Goal: Task Accomplishment & Management: Manage account settings

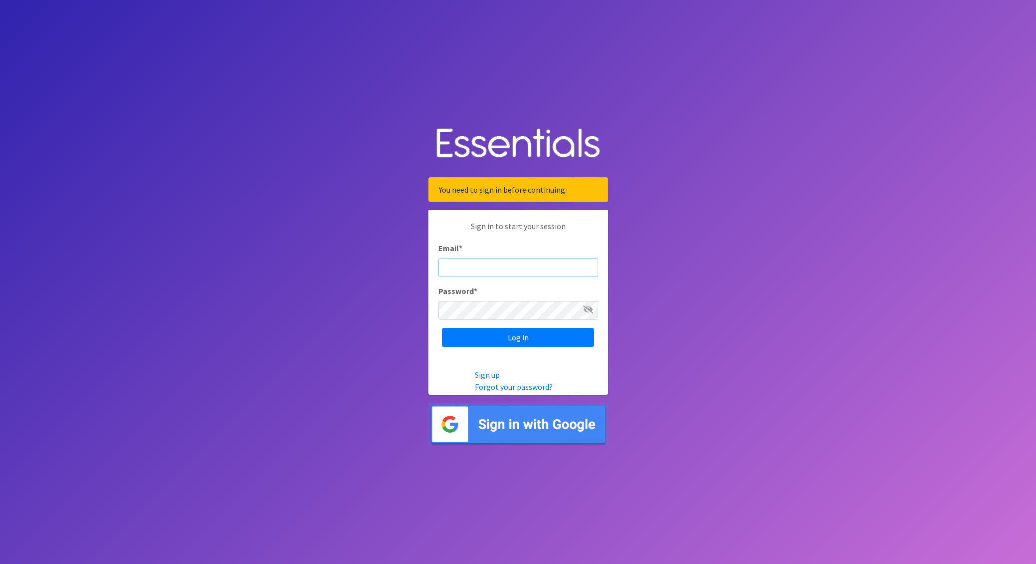
click at [476, 258] on input "Email *" at bounding box center [518, 267] width 160 height 19
type input "C"
click at [514, 269] on input "Email *" at bounding box center [518, 267] width 160 height 19
type input "nick@coverdgc.org"
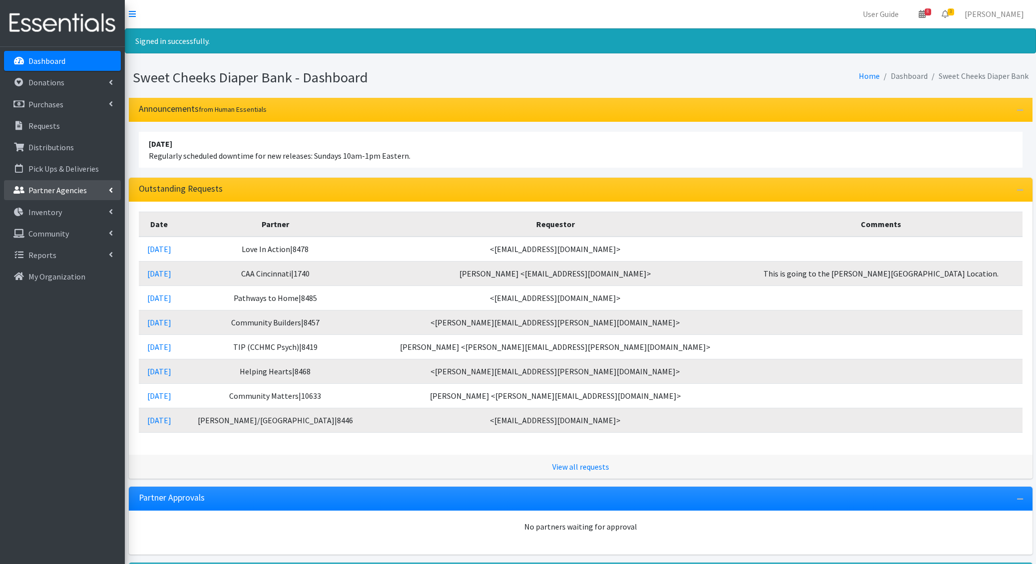
click at [65, 190] on p "Partner Agencies" at bounding box center [57, 190] width 58 height 10
click at [73, 188] on p "Partner Agencies" at bounding box center [57, 190] width 58 height 10
click at [72, 208] on link "All Partners" at bounding box center [62, 212] width 117 height 20
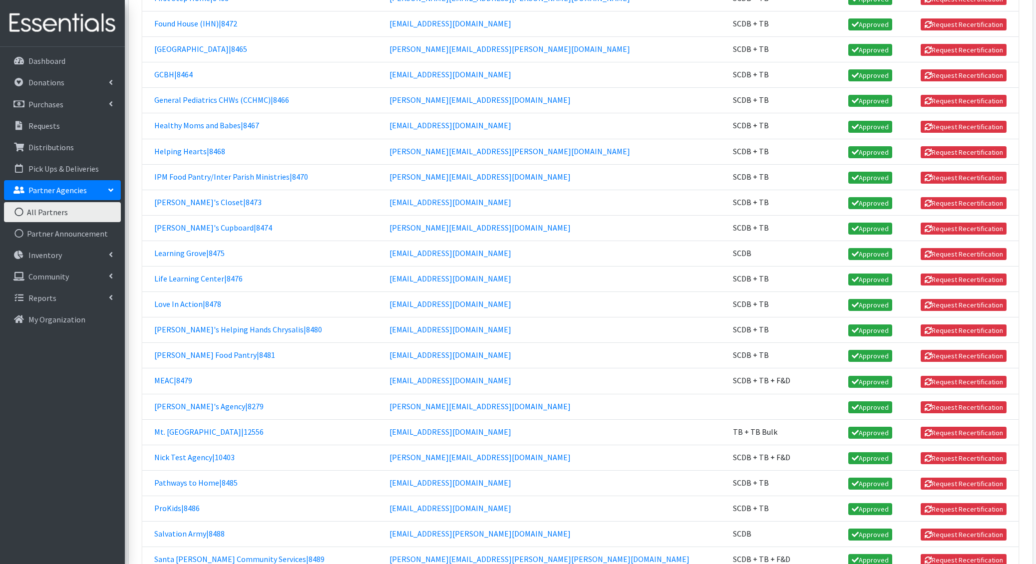
scroll to position [1065, 0]
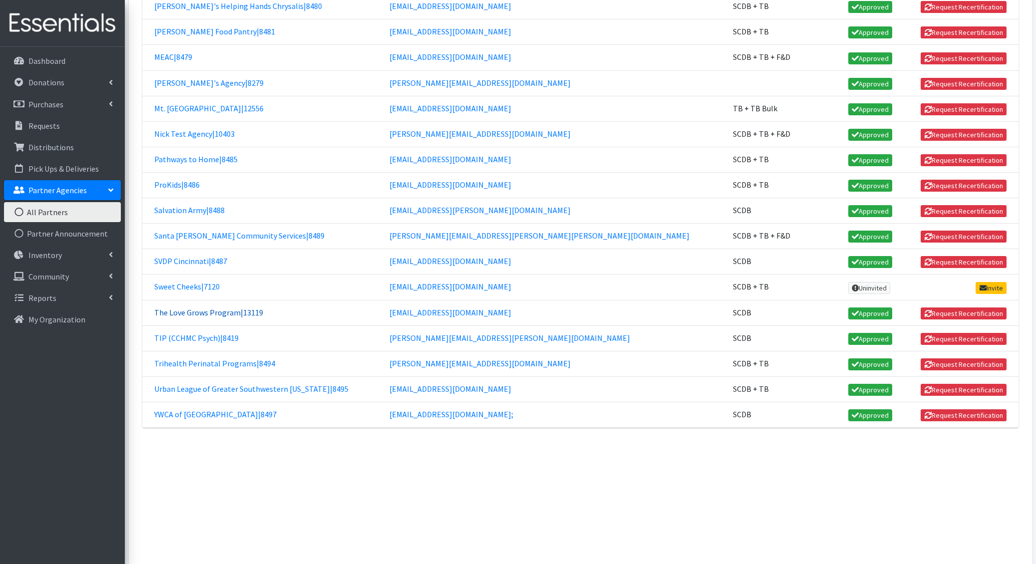
click at [244, 308] on link "The Love Grows Program|13119" at bounding box center [208, 313] width 109 height 10
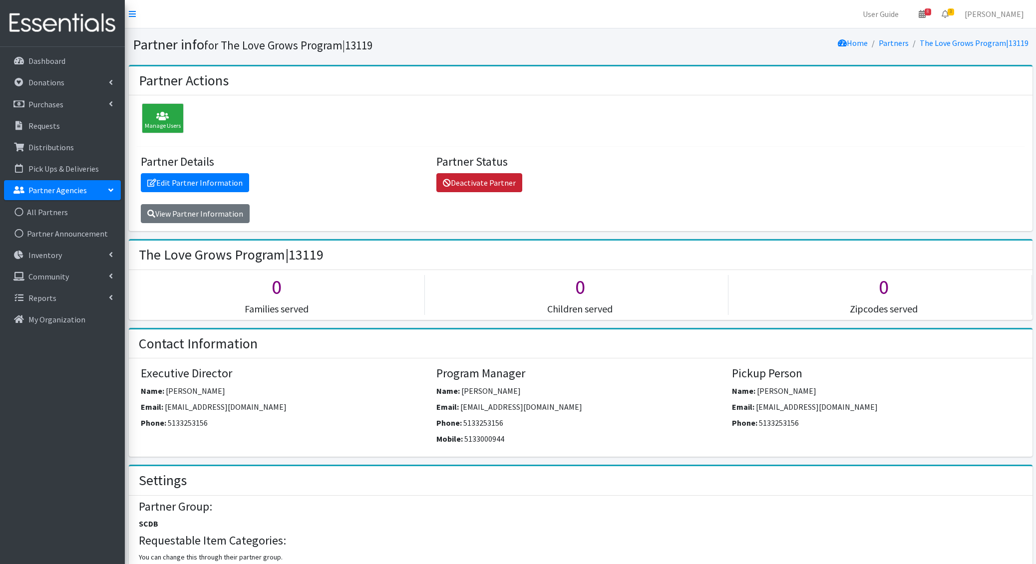
click at [476, 180] on link "Deactivate Partner" at bounding box center [479, 182] width 86 height 19
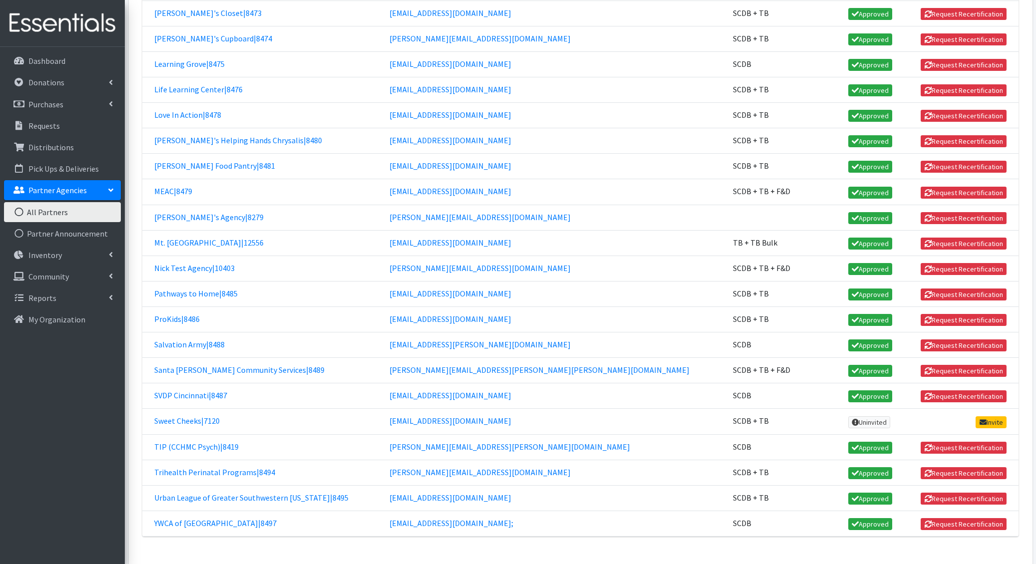
scroll to position [964, 0]
click at [55, 147] on p "Distributions" at bounding box center [50, 147] width 45 height 10
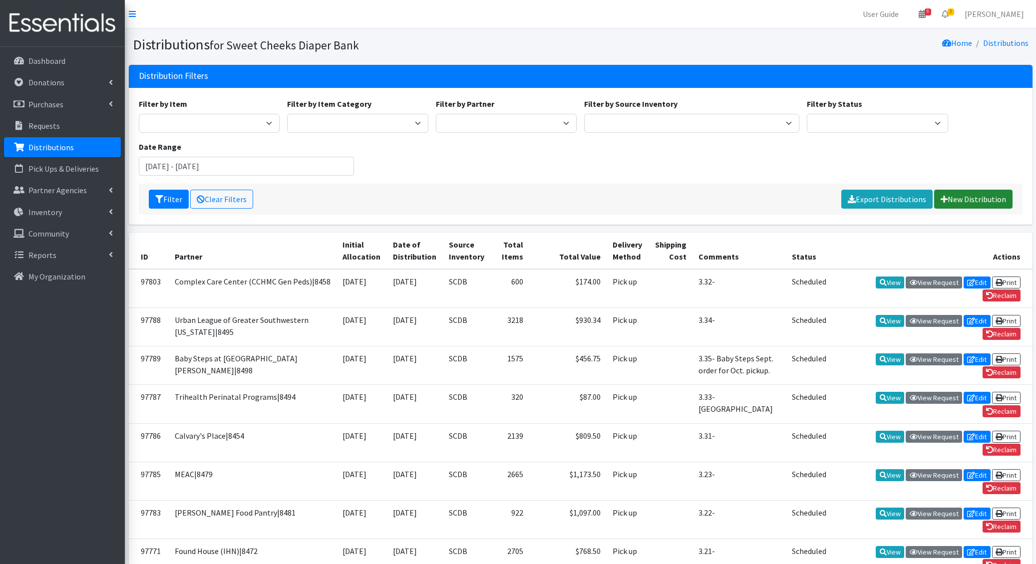
click at [994, 196] on link "New Distribution" at bounding box center [973, 199] width 78 height 19
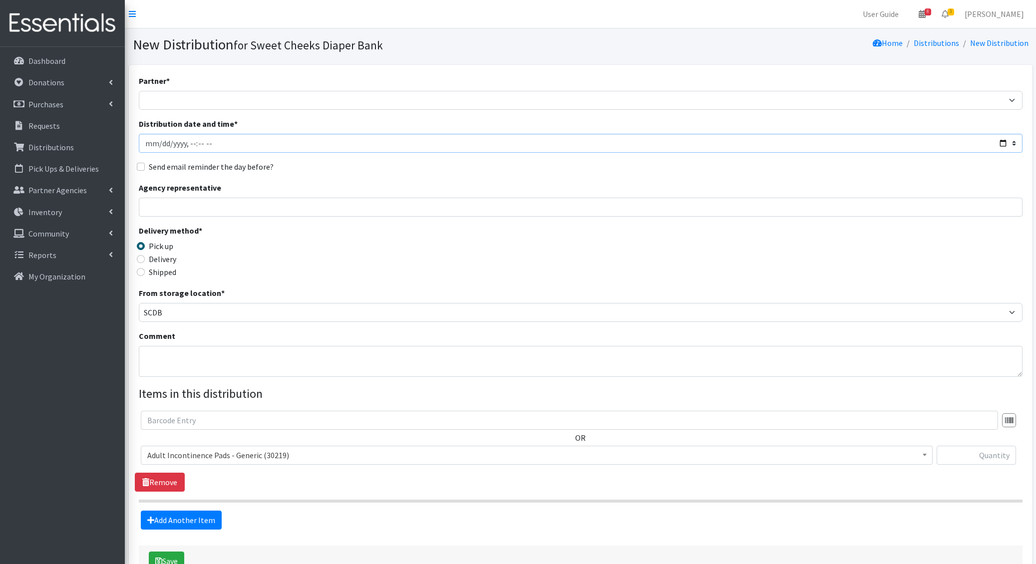
click at [157, 140] on input "Distribution date and time *" at bounding box center [581, 143] width 884 height 19
click at [1004, 145] on input "Distribution date and time *" at bounding box center [581, 143] width 884 height 19
type input "2025-09-30T11:11"
click at [393, 166] on div "Send email reminder the day before?" at bounding box center [581, 167] width 884 height 12
click at [180, 356] on textarea "Comment" at bounding box center [581, 361] width 884 height 31
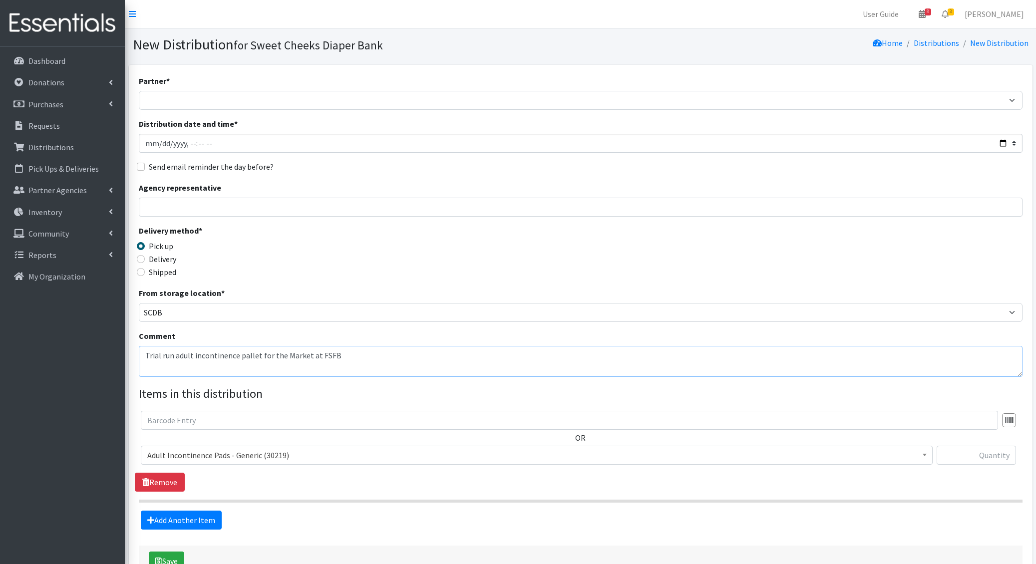
type textarea "Trial run adult incontinence pallet for the Market at FSFB"
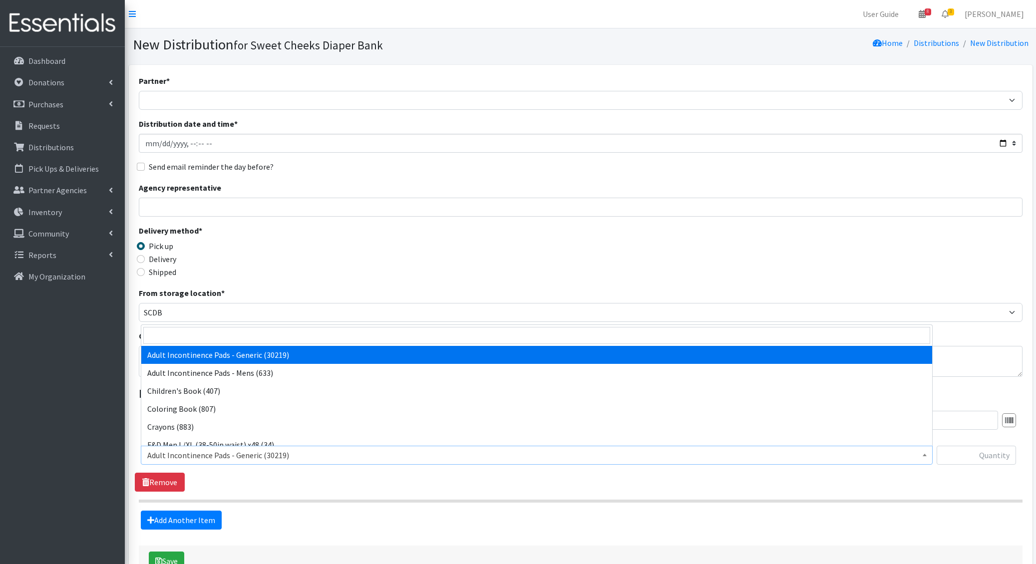
click at [297, 450] on span "Adult Incontinence Pads - Generic (30219)" at bounding box center [536, 455] width 779 height 14
click at [258, 330] on input "search" at bounding box center [536, 335] width 787 height 17
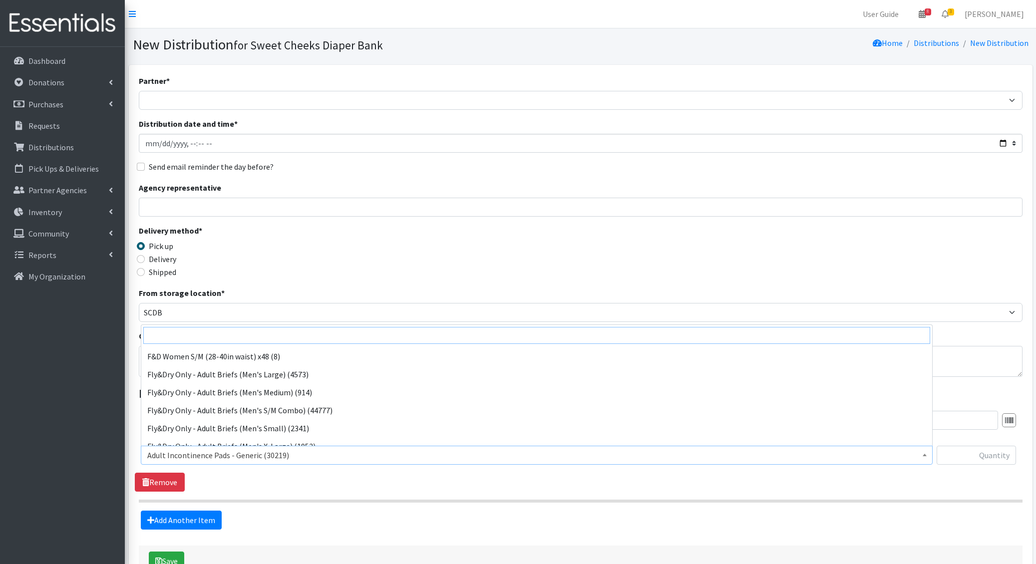
scroll to position [144, 0]
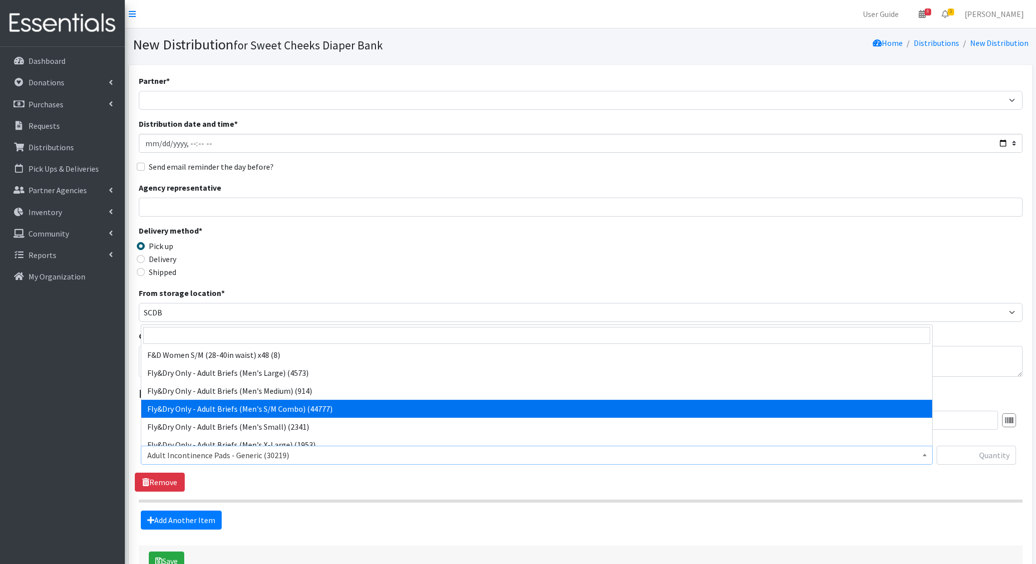
select select "6081"
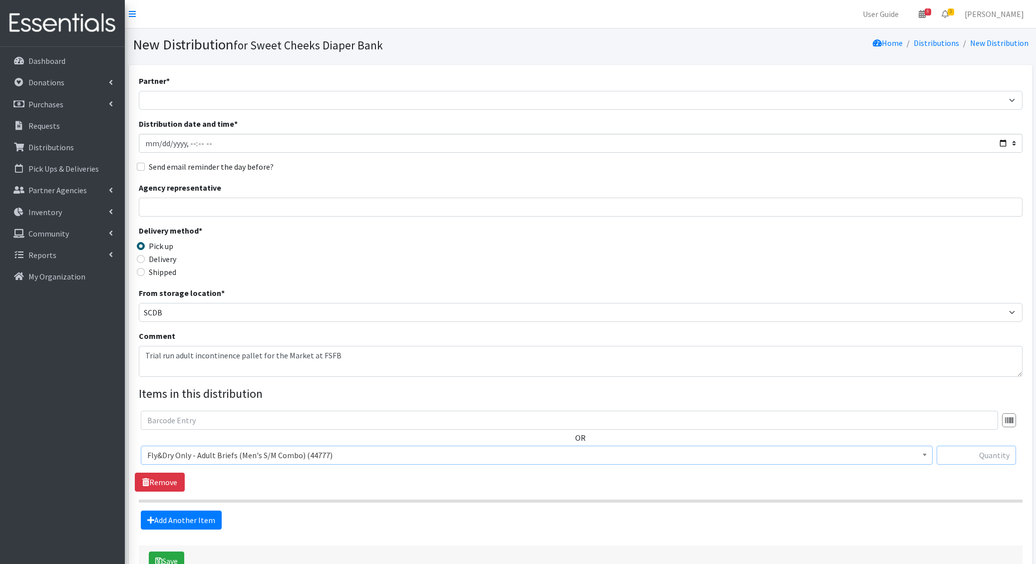
click at [1010, 457] on input "text" at bounding box center [976, 455] width 79 height 19
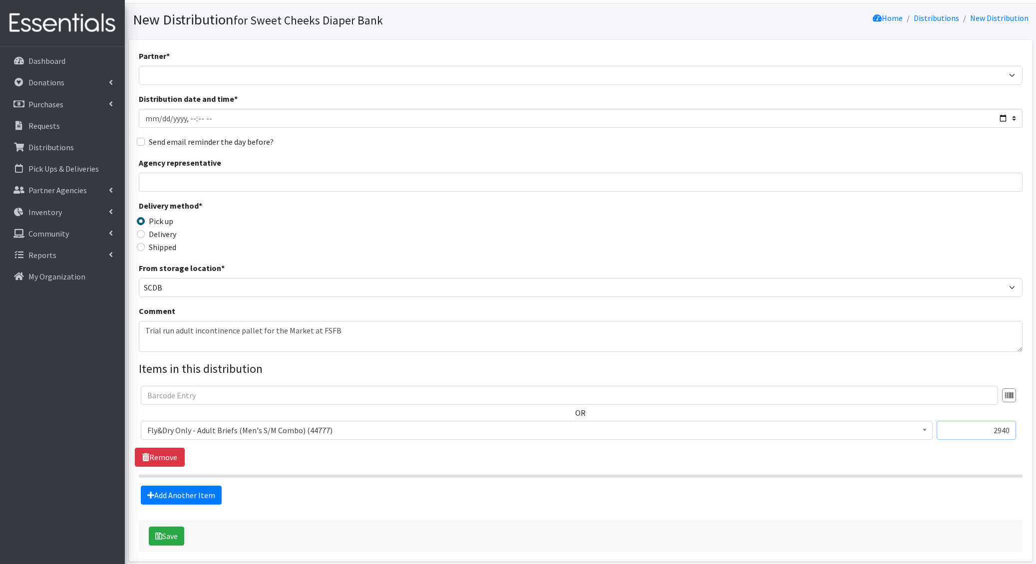
scroll to position [65, 0]
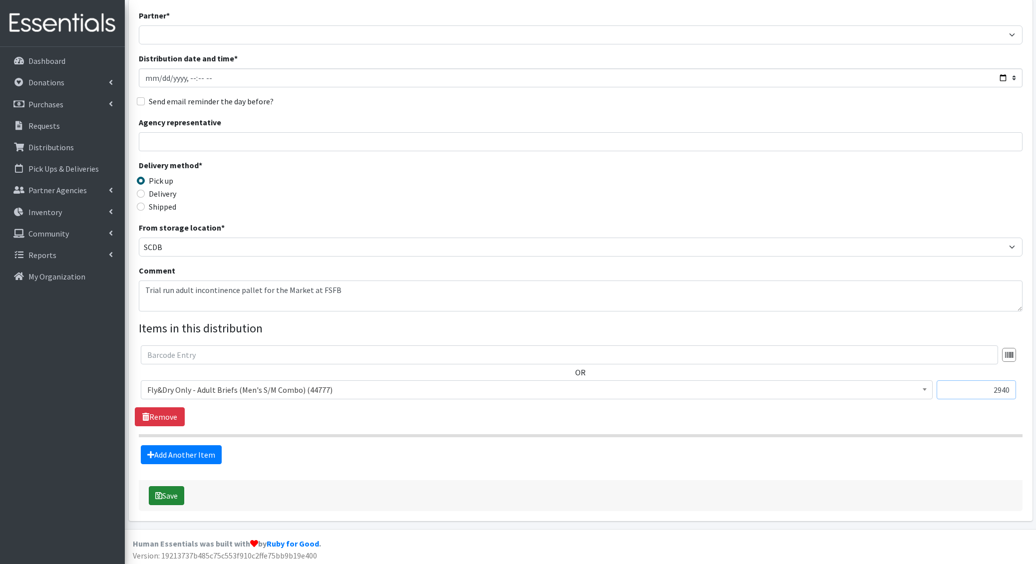
type input "2940"
click at [176, 490] on button "Save" at bounding box center [166, 495] width 35 height 19
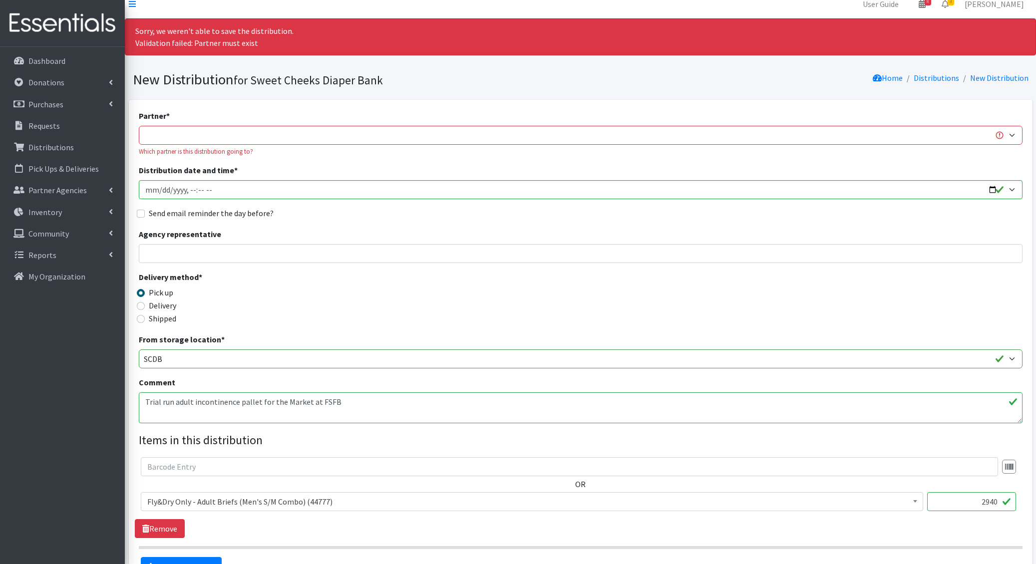
scroll to position [0, 0]
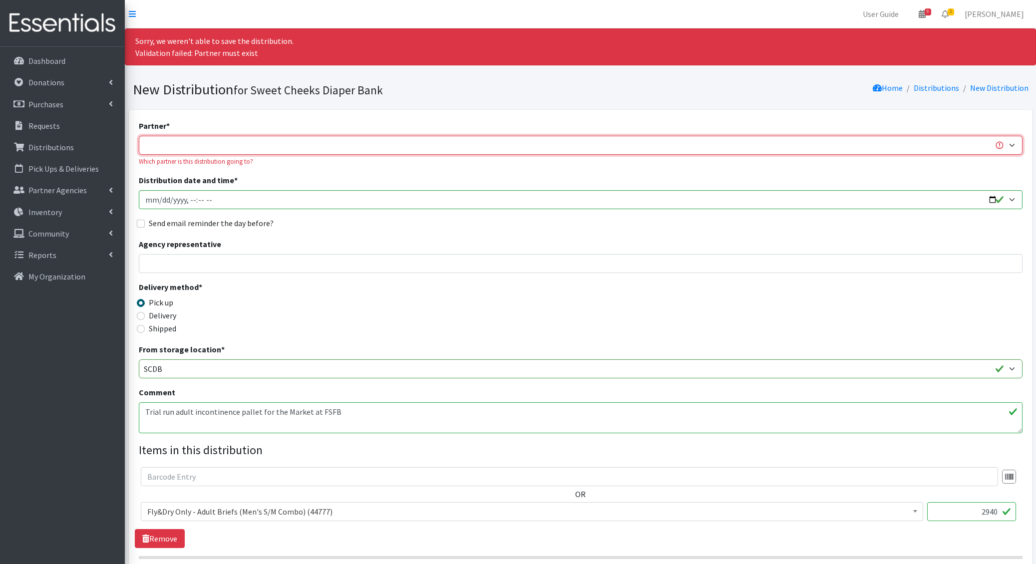
click at [288, 145] on select "Adams/Brown County CAA|8446 Baby Steps at St. Elizabeth|8498 Bethany House|8542…" at bounding box center [581, 145] width 884 height 19
select select "2447"
click at [139, 136] on select "Adams/Brown County CAA|8446 Baby Steps at St. Elizabeth|8498 Bethany House|8542…" at bounding box center [581, 145] width 884 height 19
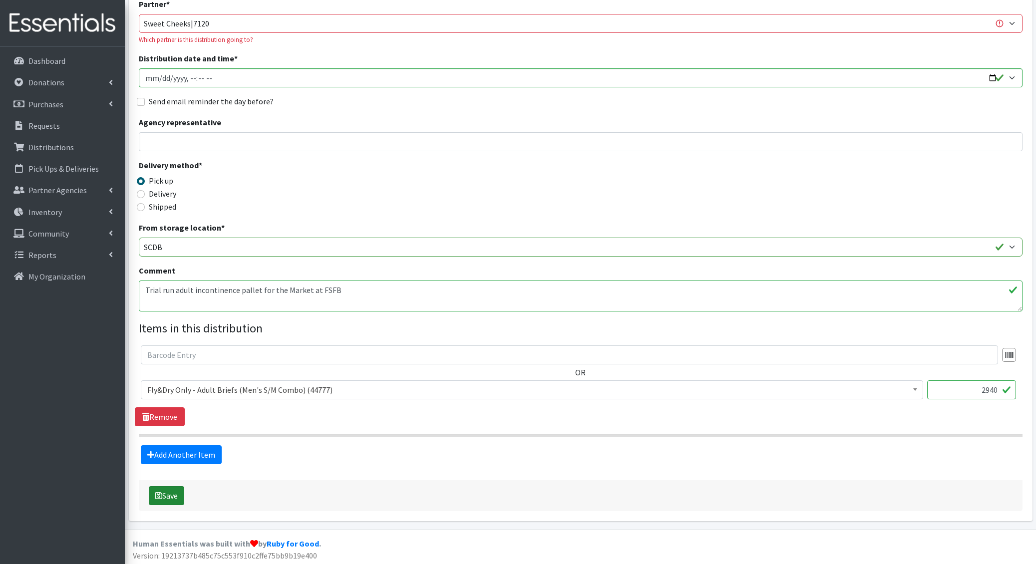
click at [171, 490] on button "Save" at bounding box center [166, 495] width 35 height 19
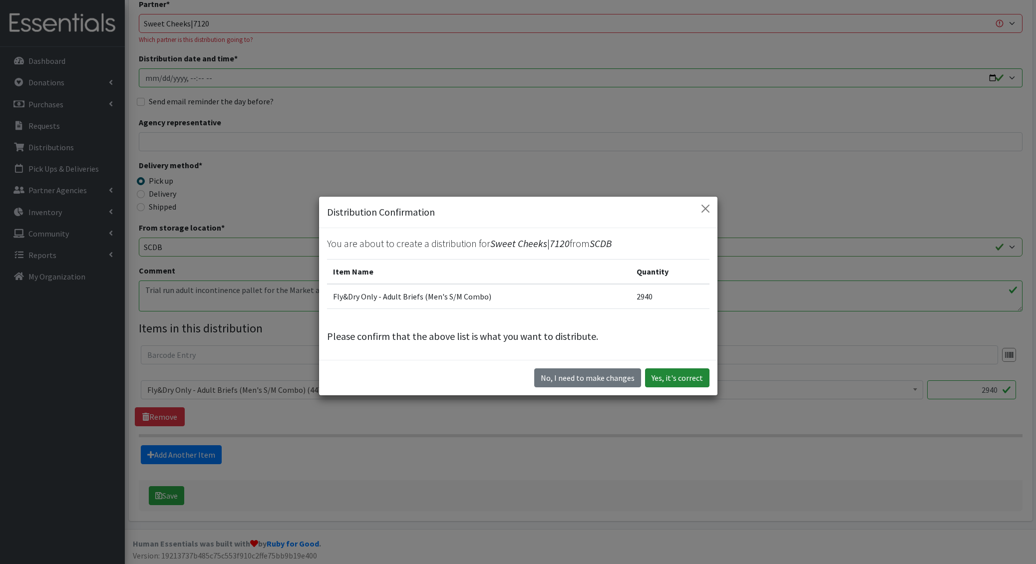
click at [685, 375] on button "Yes, it's correct" at bounding box center [677, 377] width 64 height 19
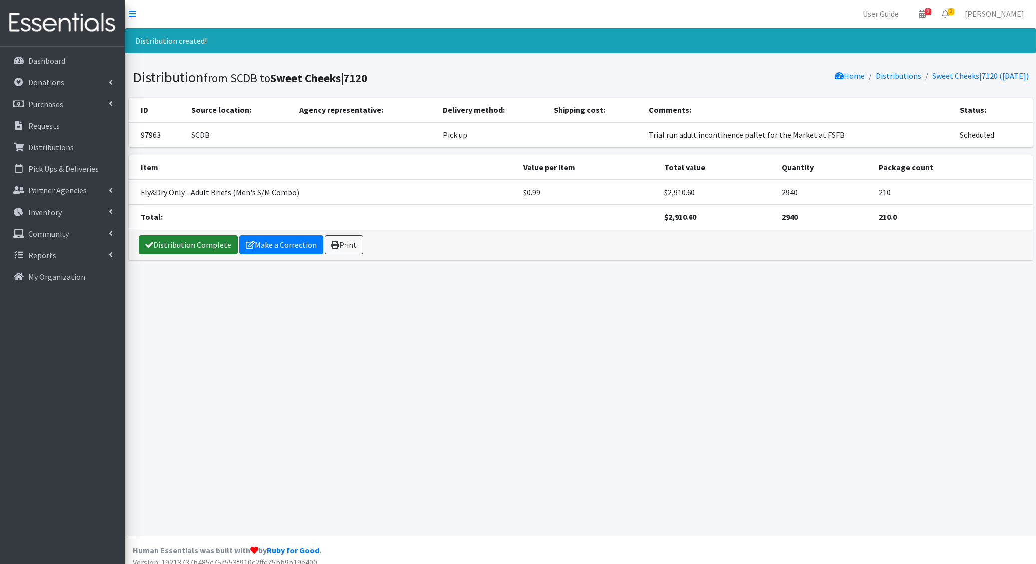
click at [193, 239] on link "Distribution Complete" at bounding box center [188, 244] width 99 height 19
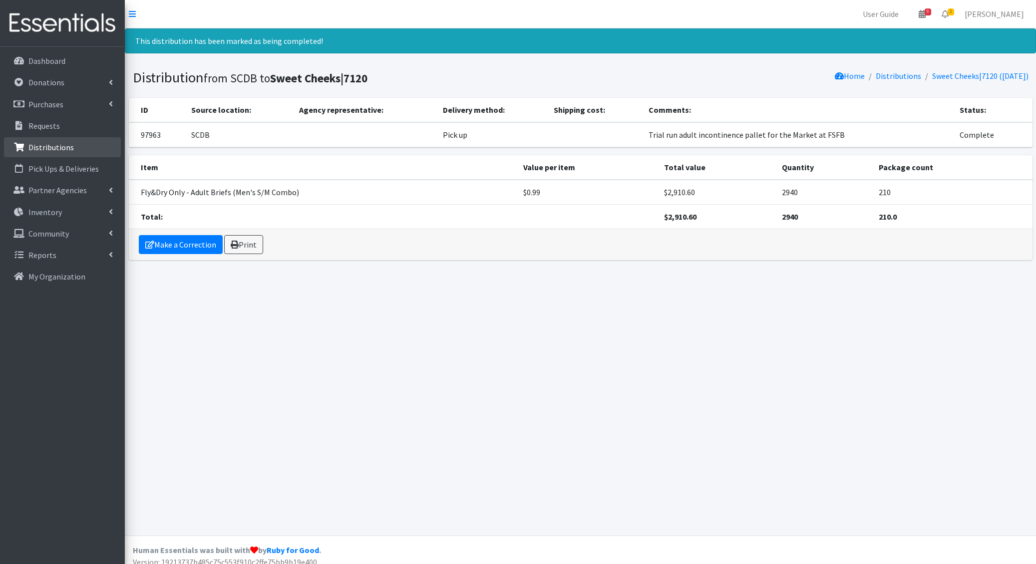
click at [50, 150] on p "Distributions" at bounding box center [50, 147] width 45 height 10
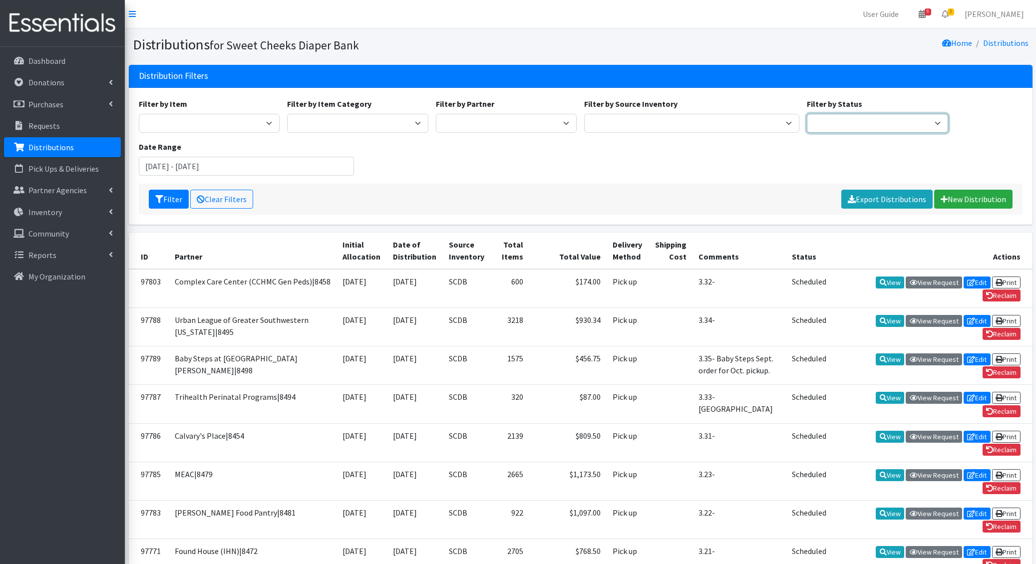
click at [845, 130] on select "Scheduled Complete" at bounding box center [877, 123] width 141 height 19
select select "5"
click at [807, 114] on select "Scheduled Complete" at bounding box center [877, 123] width 141 height 19
click at [164, 195] on button "Filter" at bounding box center [169, 199] width 40 height 19
click at [38, 131] on link "Requests" at bounding box center [62, 126] width 117 height 20
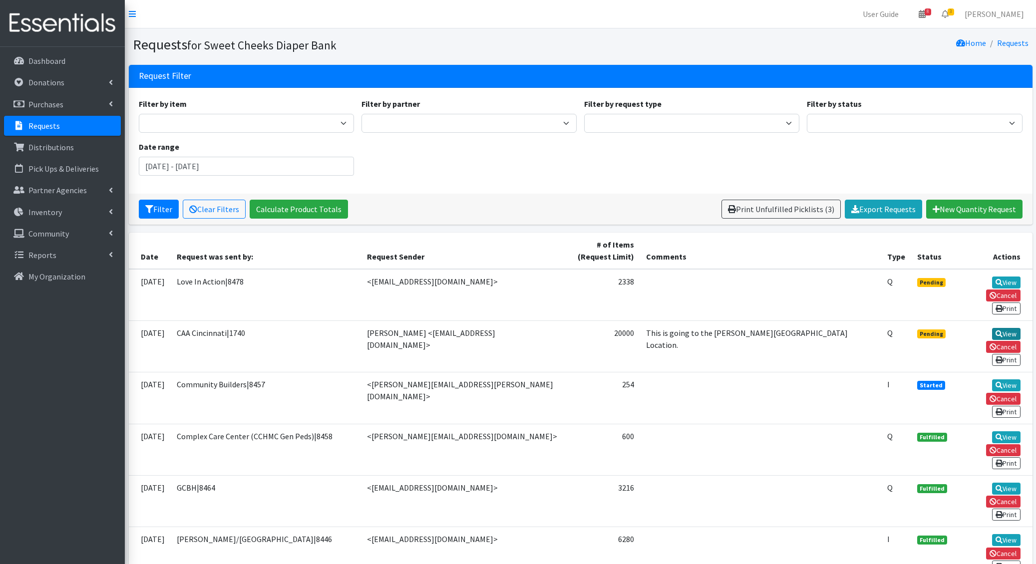
click at [992, 328] on link "View" at bounding box center [1006, 334] width 28 height 12
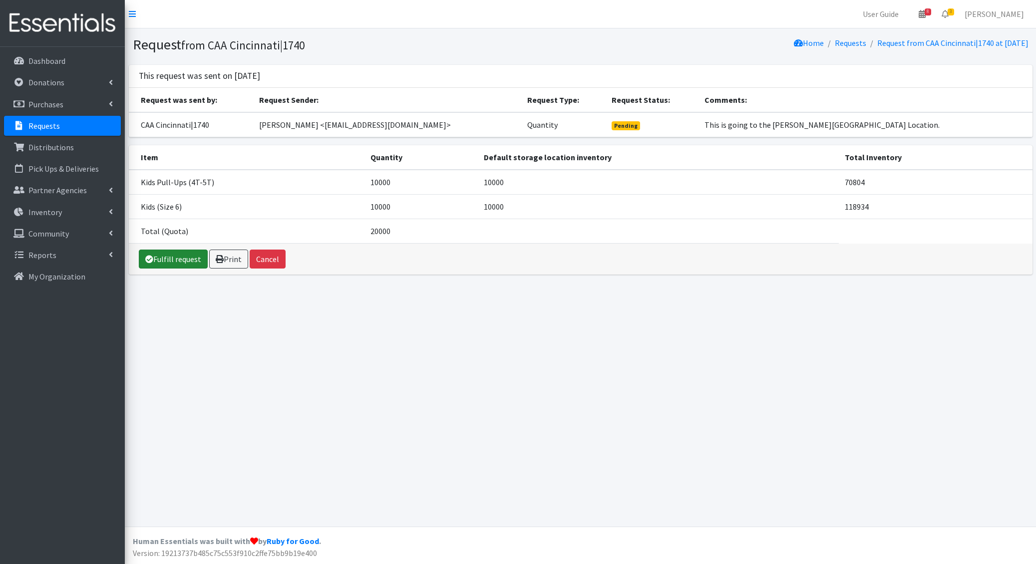
click at [166, 259] on link "Fulfill request" at bounding box center [173, 259] width 69 height 19
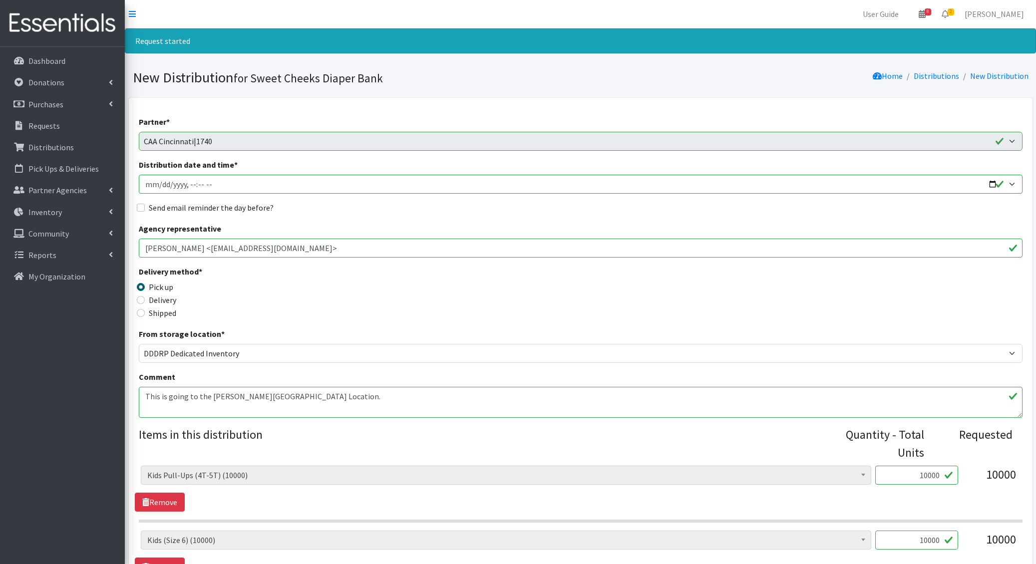
click at [142, 397] on textarea "This is going to the Langdon Farm Location." at bounding box center [581, 402] width 884 height 31
type textarea "Delivered This is going to the Langdon Farm Location."
click at [1008, 182] on input "Distribution date and time *" at bounding box center [581, 184] width 884 height 19
click at [996, 181] on input "Distribution date and time *" at bounding box center [581, 184] width 884 height 19
click at [190, 178] on input "Distribution date and time *" at bounding box center [581, 184] width 884 height 19
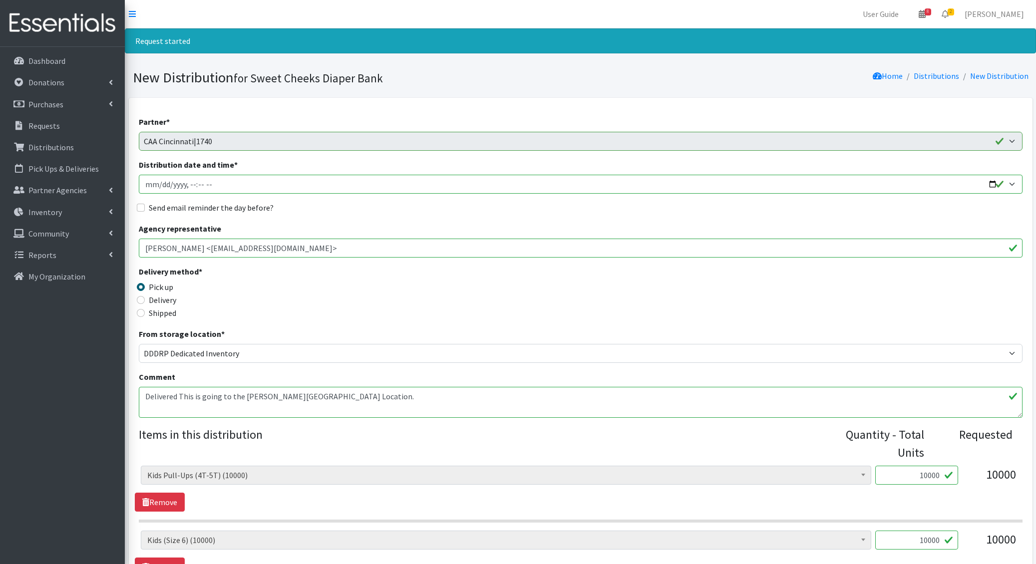
click at [190, 178] on input "Distribution date and time *" at bounding box center [581, 184] width 884 height 19
click at [201, 183] on input "Distribution date and time *" at bounding box center [581, 184] width 884 height 19
type input "2025-09-30T11:00"
click at [177, 393] on textarea "This is going to the Langdon Farm Location." at bounding box center [581, 402] width 884 height 31
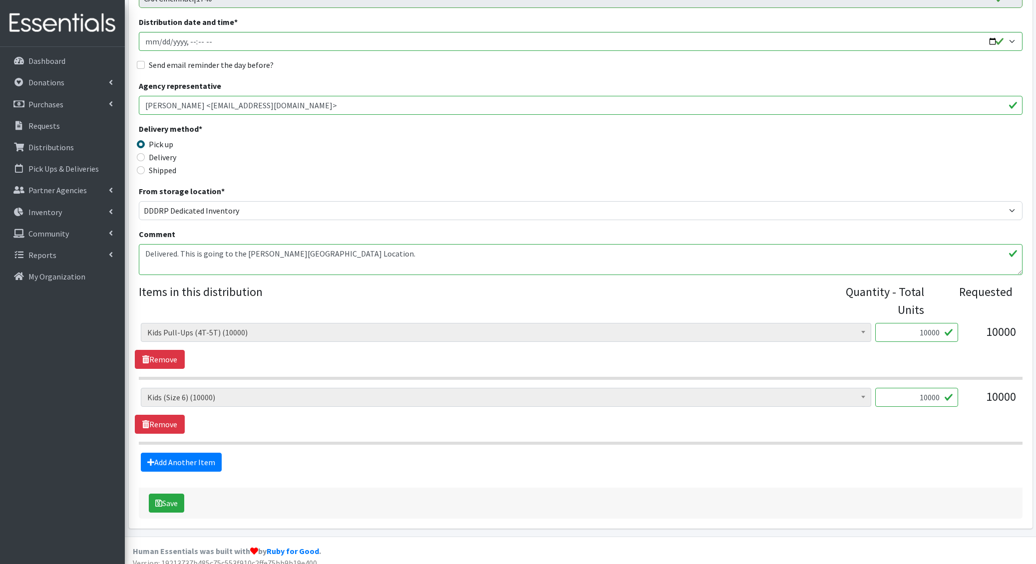
scroll to position [150, 0]
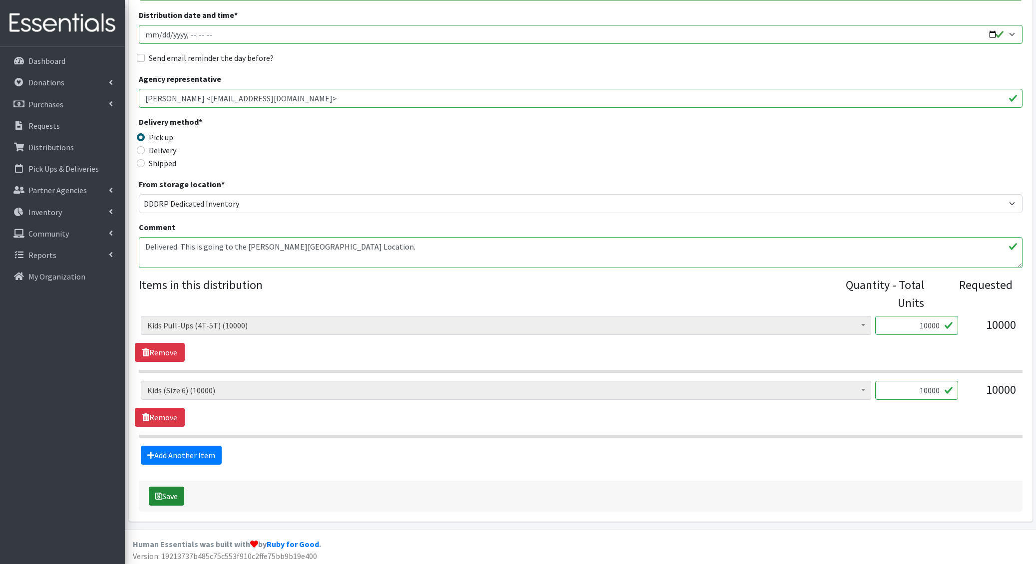
type textarea "Delivered. This is going to the Langdon Farm Location."
click at [172, 495] on button "Save" at bounding box center [166, 496] width 35 height 19
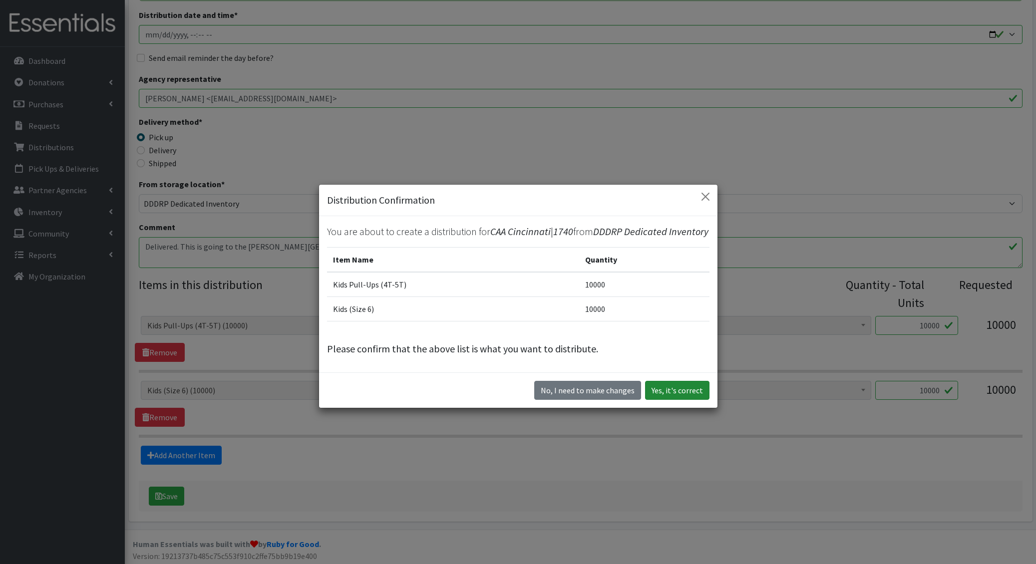
click at [691, 387] on button "Yes, it's correct" at bounding box center [677, 390] width 64 height 19
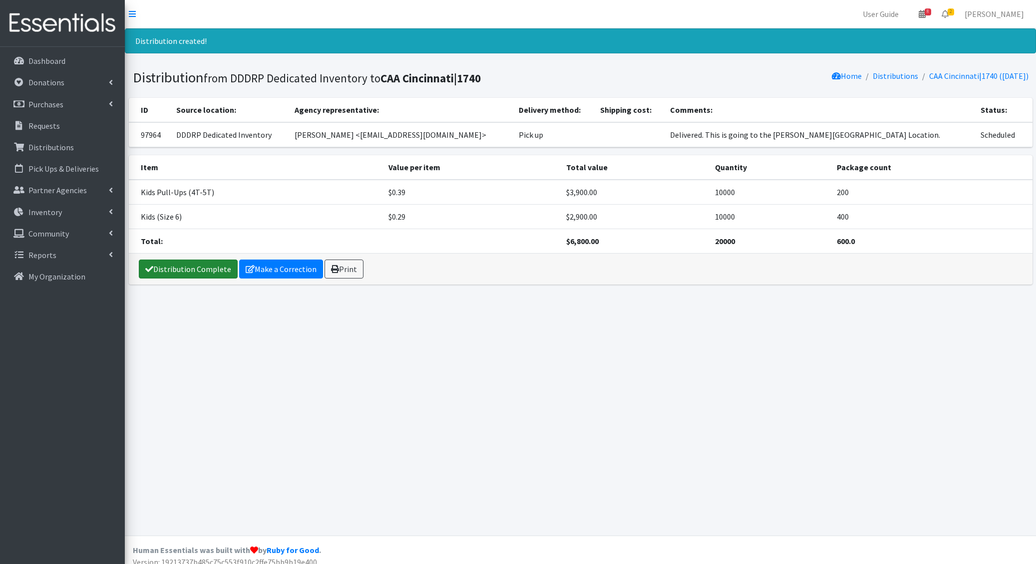
click at [190, 272] on link "Distribution Complete" at bounding box center [188, 269] width 99 height 19
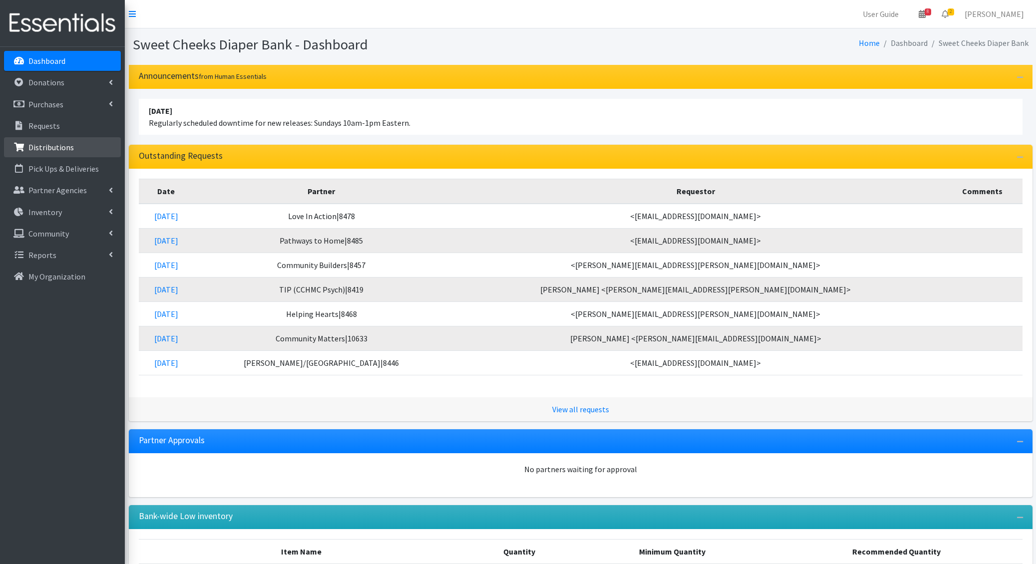
click at [53, 140] on link "Distributions" at bounding box center [62, 147] width 117 height 20
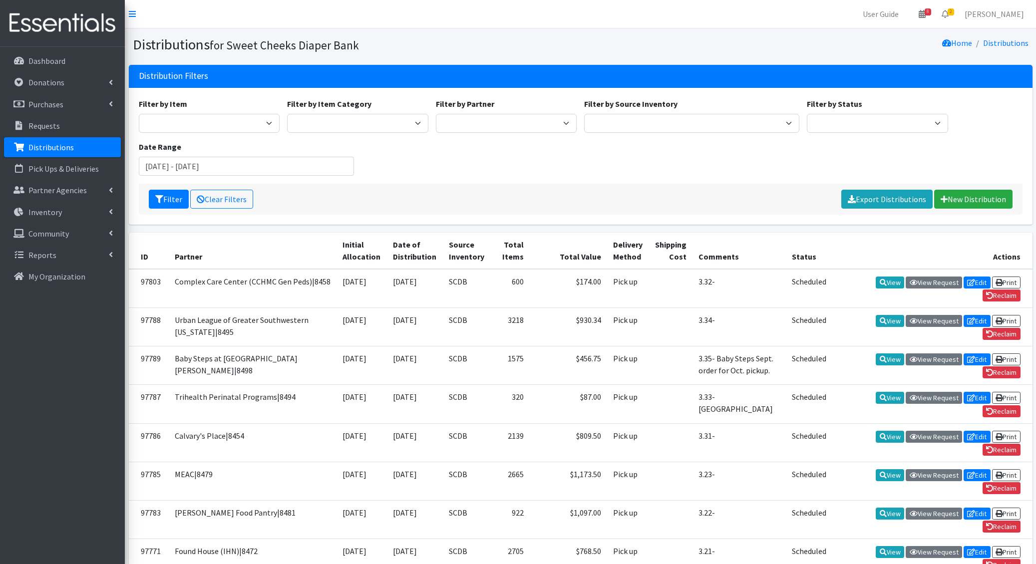
scroll to position [508, 0]
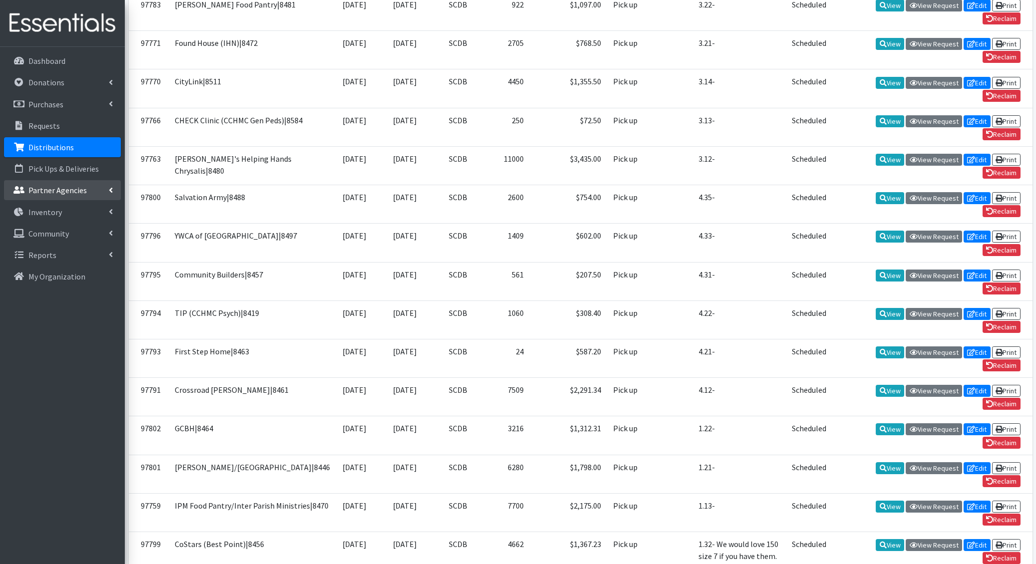
click at [75, 183] on link "Partner Agencies" at bounding box center [62, 190] width 117 height 20
click at [76, 206] on link "All Partners" at bounding box center [62, 212] width 117 height 20
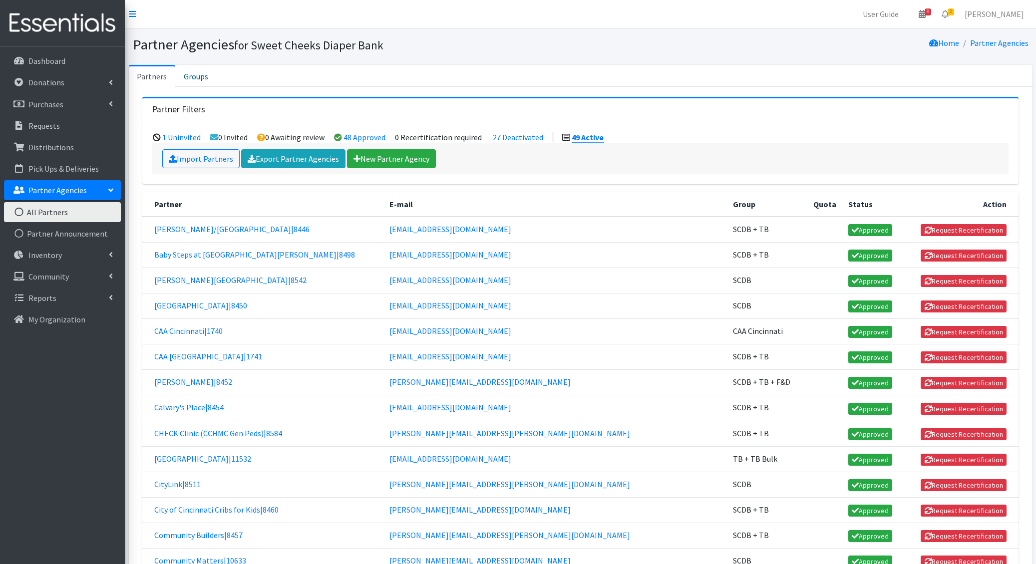
click at [590, 153] on div "Import Partners Export Partner Agencies New Partner Agency" at bounding box center [580, 158] width 836 height 19
click at [243, 251] on link "Baby Steps at [GEOGRAPHIC_DATA][PERSON_NAME]|8498" at bounding box center [254, 255] width 201 height 10
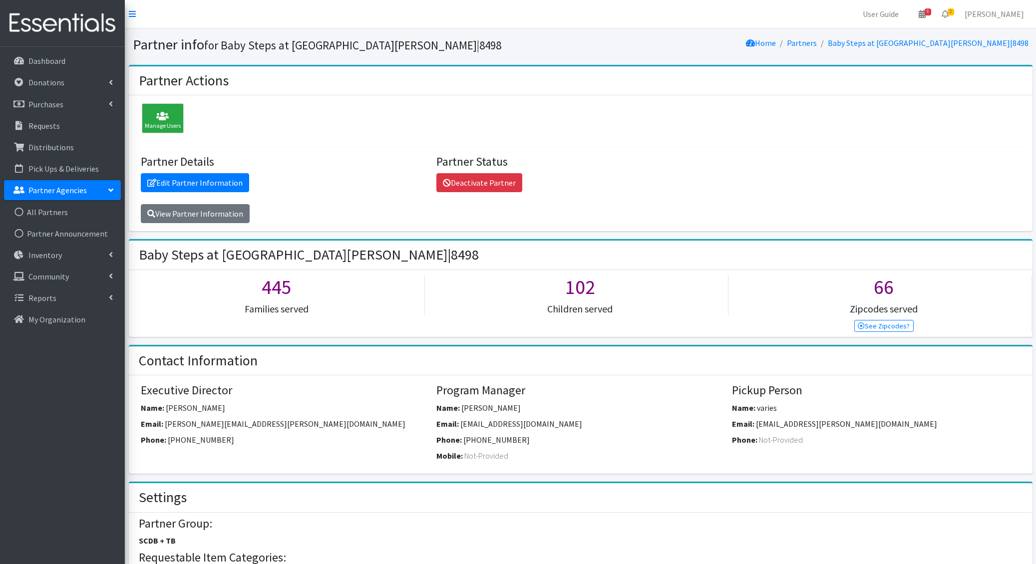
scroll to position [113, 0]
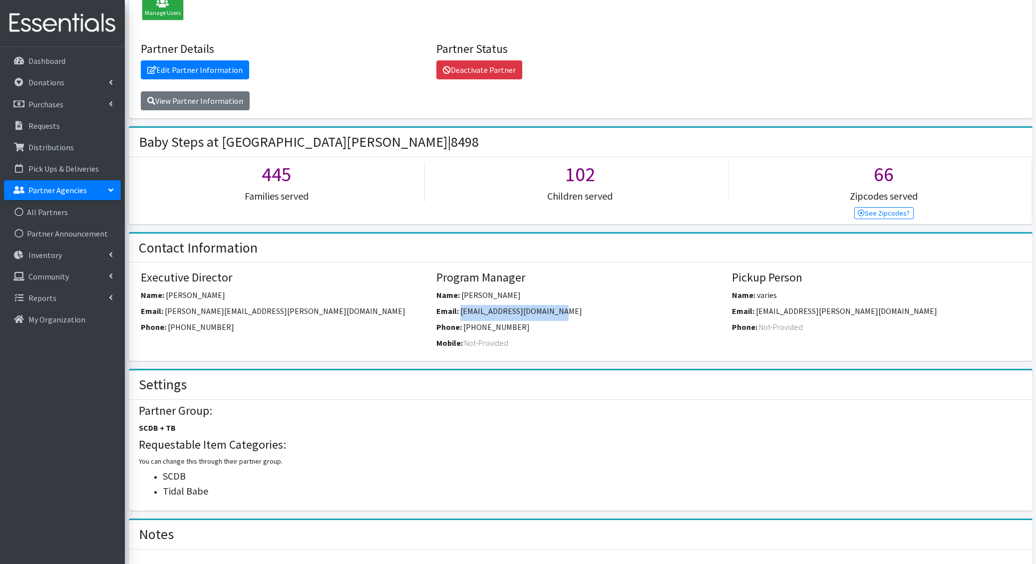
drag, startPoint x: 565, startPoint y: 308, endPoint x: 460, endPoint y: 314, distance: 105.5
click at [460, 314] on div "Email: [EMAIL_ADDRESS][DOMAIN_NAME]" at bounding box center [580, 313] width 288 height 16
copy span "[EMAIL_ADDRESS][DOMAIN_NAME]"
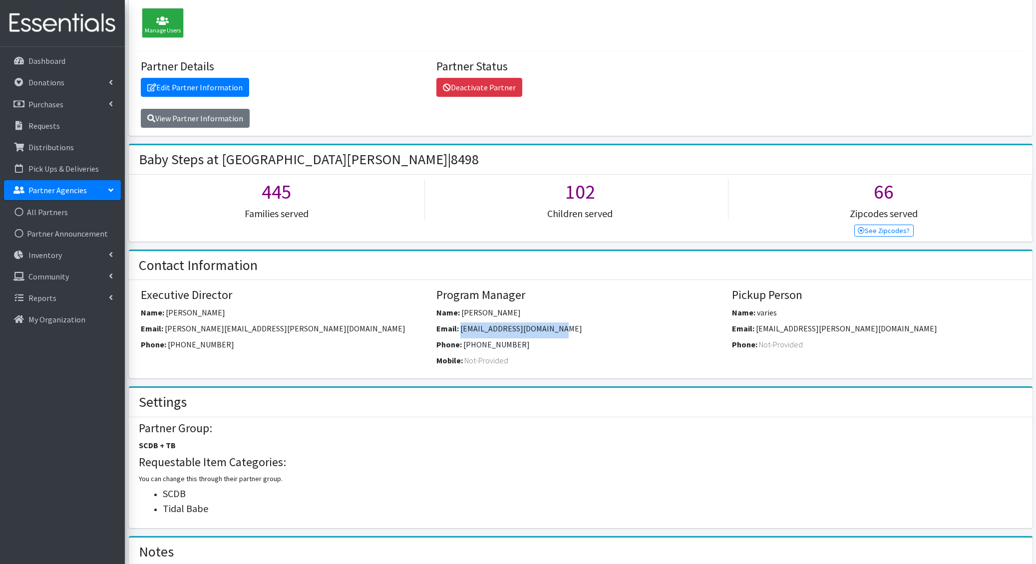
scroll to position [0, 0]
